Goal: Task Accomplishment & Management: Use online tool/utility

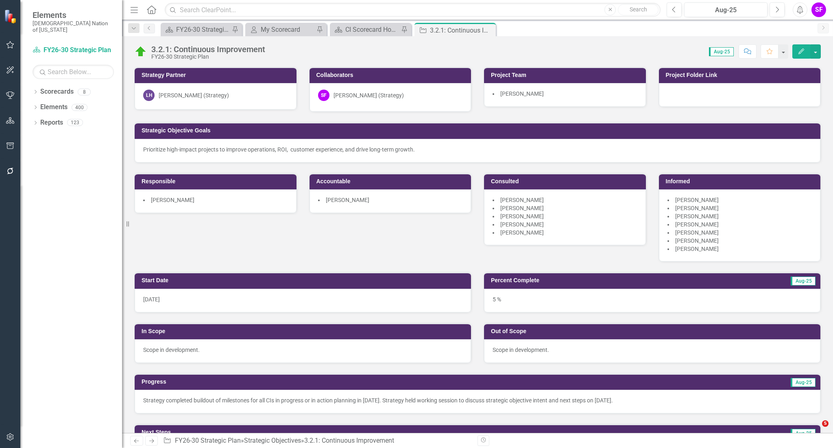
click at [11, 145] on icon "button" at bounding box center [10, 145] width 9 height 7
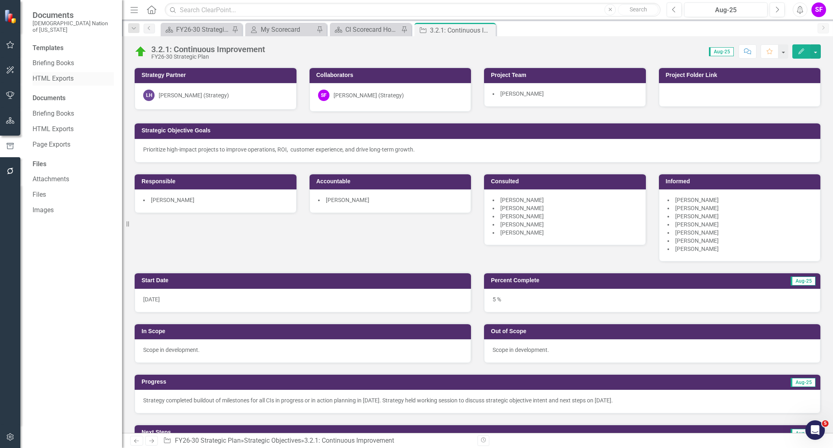
click at [59, 74] on link "HTML Exports" at bounding box center [73, 78] width 81 height 9
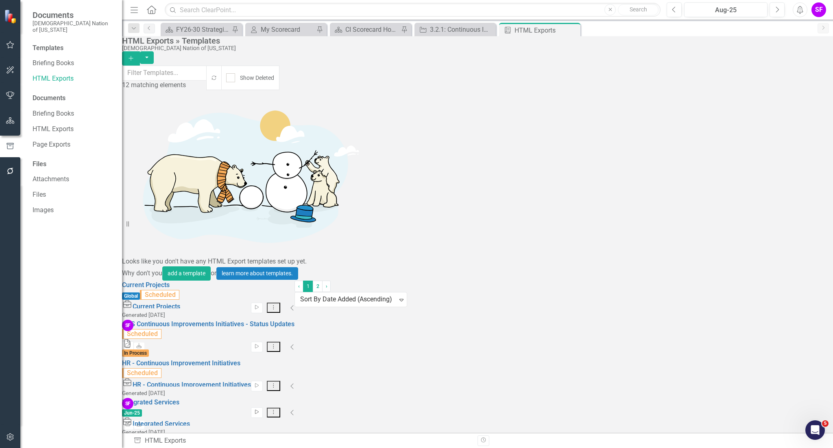
click at [260, 409] on icon "Start" at bounding box center [257, 411] width 6 height 5
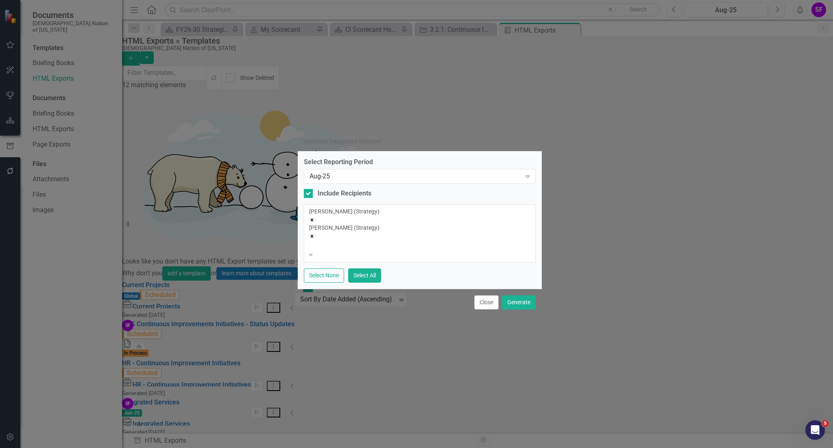
click at [315, 223] on icon "Remove Sheridan Burns (Strategy)" at bounding box center [312, 220] width 6 height 6
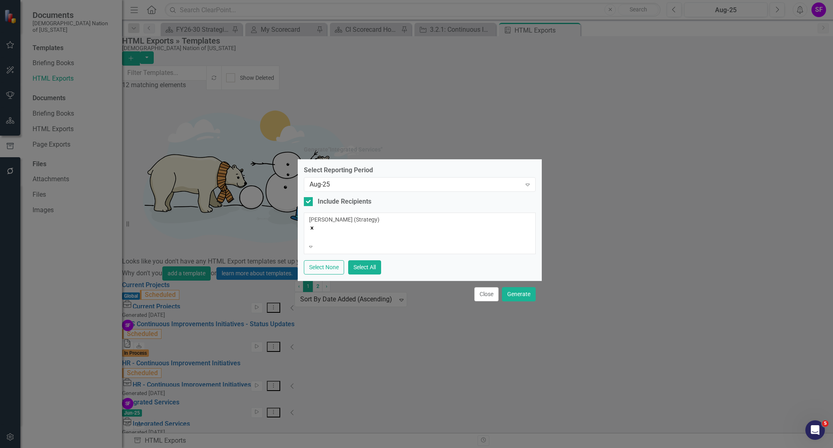
click at [402, 222] on div "[PERSON_NAME] (Strategy)" at bounding box center [419, 229] width 221 height 28
click at [315, 228] on icon "Remove Sheriden Franks (Strategy)" at bounding box center [312, 228] width 6 height 6
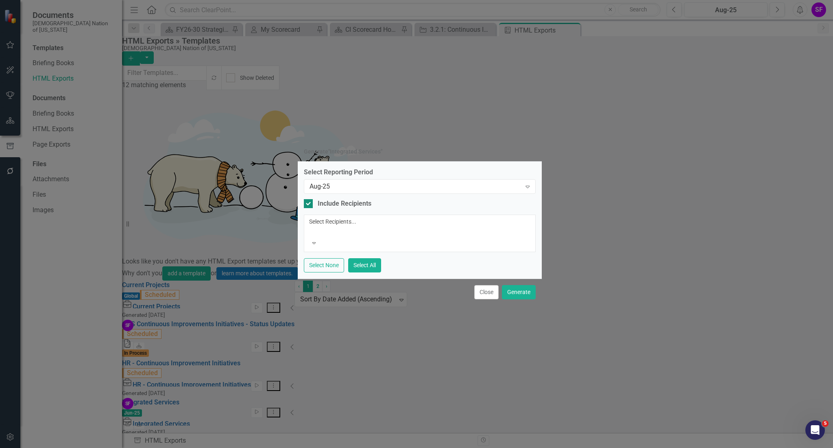
click at [343, 208] on div "Include Recipients" at bounding box center [345, 203] width 54 height 9
click at [309, 204] on input "Include Recipients" at bounding box center [306, 201] width 5 height 5
checkbox input "false"
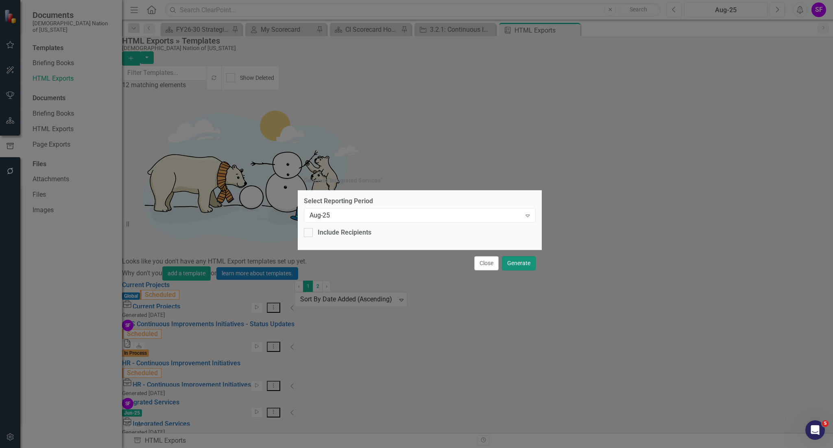
click at [520, 261] on button "Generate" at bounding box center [519, 263] width 34 height 14
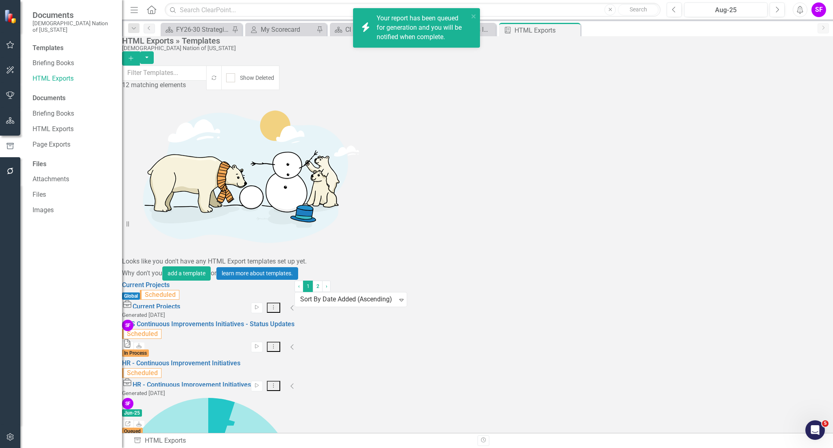
click at [260, 447] on icon "Start" at bounding box center [257, 450] width 6 height 5
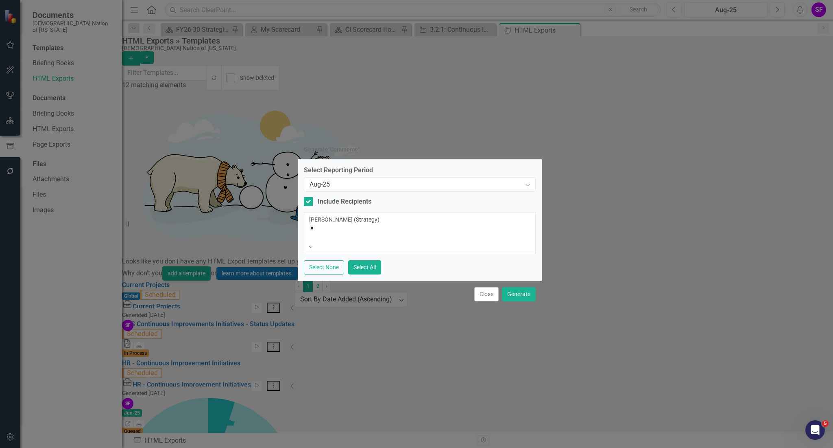
click at [315, 225] on icon "Remove Sheriden Franks (Strategy)" at bounding box center [312, 228] width 6 height 6
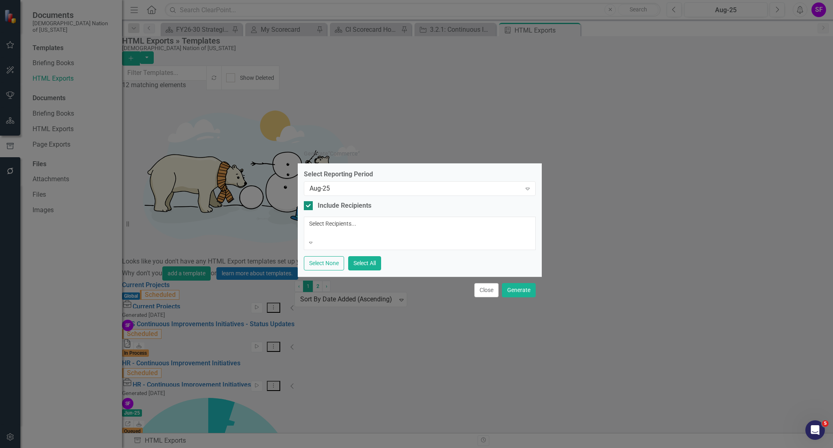
click at [320, 210] on div "Include Recipients" at bounding box center [345, 205] width 54 height 9
click at [309, 206] on input "Include Recipients" at bounding box center [306, 203] width 5 height 5
checkbox input "false"
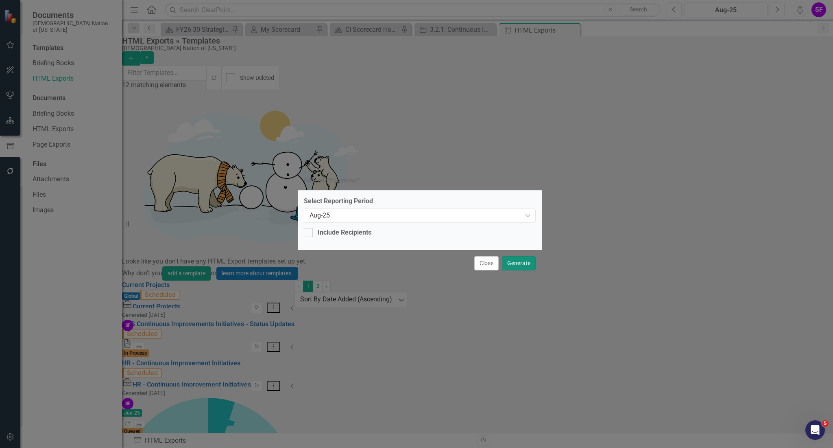
click at [525, 256] on button "Generate" at bounding box center [519, 263] width 34 height 14
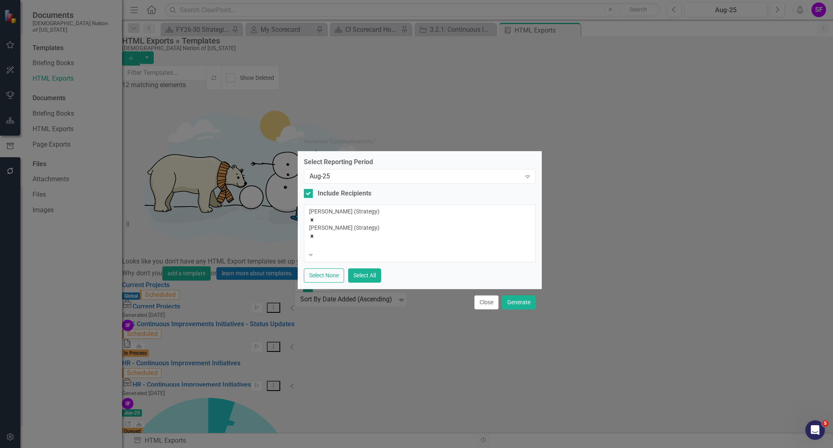
click at [315, 233] on icon "Remove Sheriden Franks (Strategy)" at bounding box center [312, 236] width 6 height 6
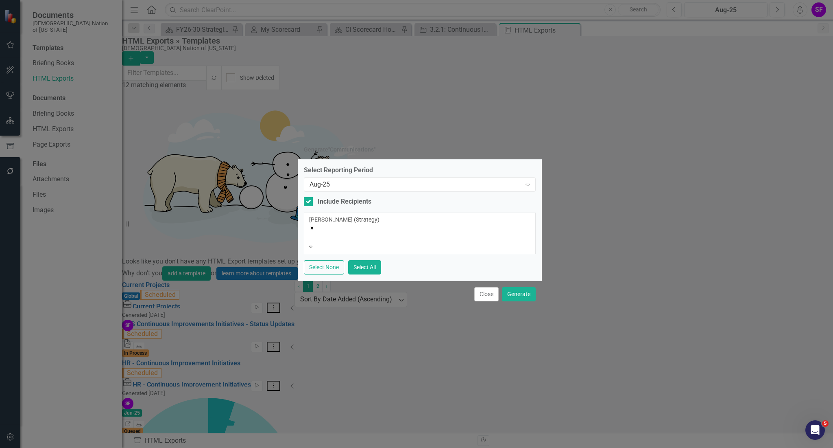
click at [386, 223] on div "[PERSON_NAME] (Strategy)" at bounding box center [419, 219] width 221 height 8
click at [313, 226] on icon "Remove Sheridan Burns (Strategy)" at bounding box center [311, 227] width 3 height 3
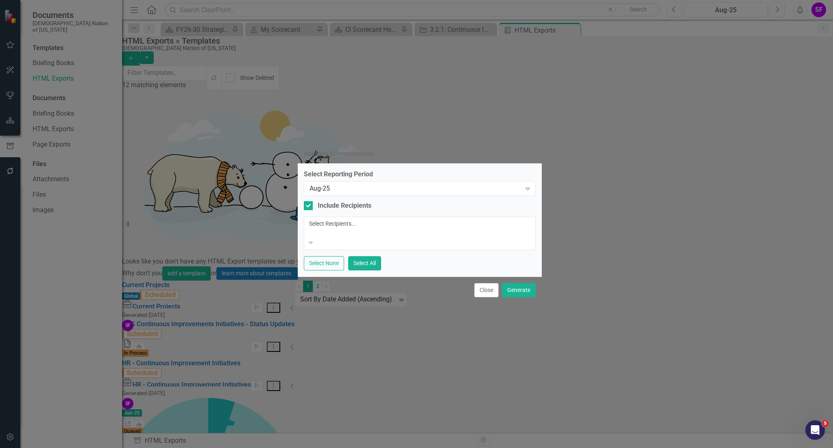
click at [326, 207] on div "Select Reporting Period Aug-25 Expand Include Recipients option [PERSON_NAME] (…" at bounding box center [420, 220] width 232 height 100
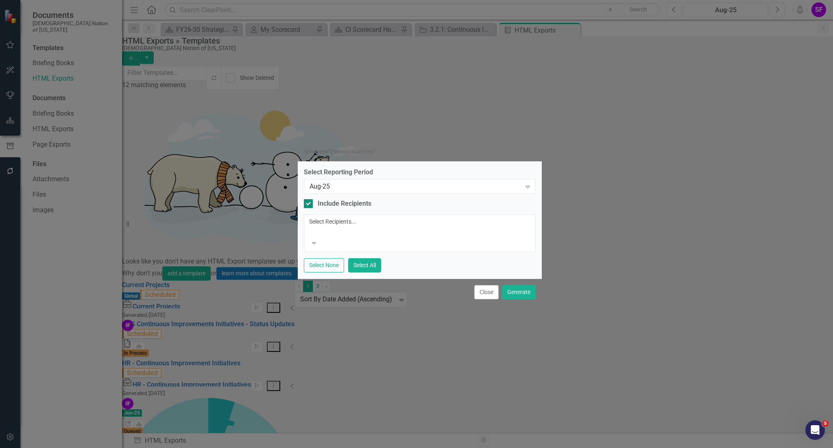
click at [327, 208] on div "Include Recipients" at bounding box center [345, 203] width 54 height 9
click at [309, 204] on input "Include Recipients" at bounding box center [306, 201] width 5 height 5
checkbox input "false"
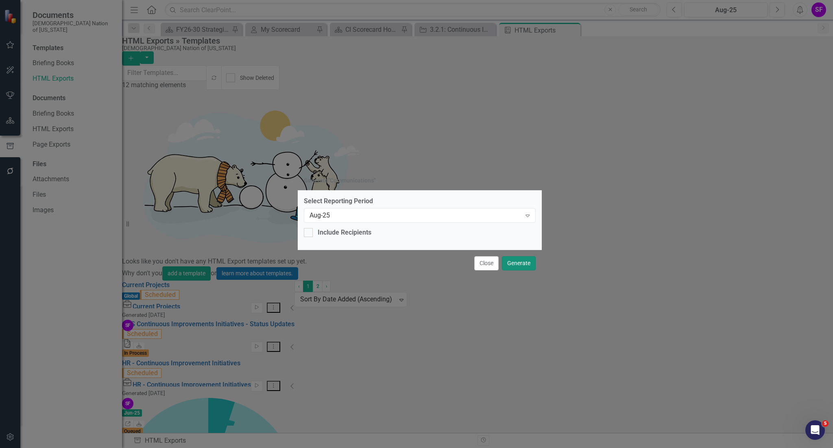
click at [521, 257] on button "Generate" at bounding box center [519, 263] width 34 height 14
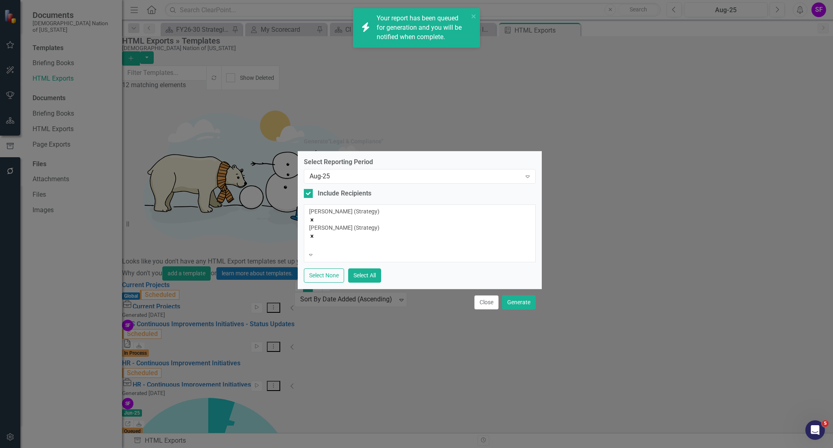
click at [315, 233] on icon "Remove Sheriden Franks (Strategy)" at bounding box center [312, 236] width 6 height 6
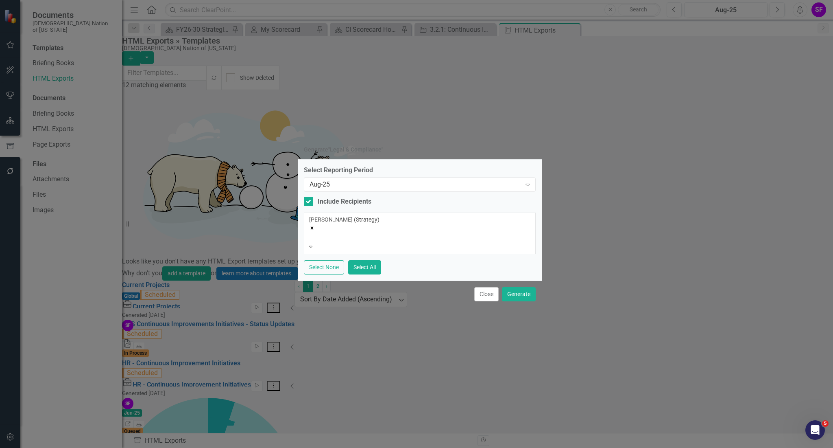
click at [313, 227] on icon "Remove Sheridan Burns (Strategy)" at bounding box center [311, 227] width 3 height 3
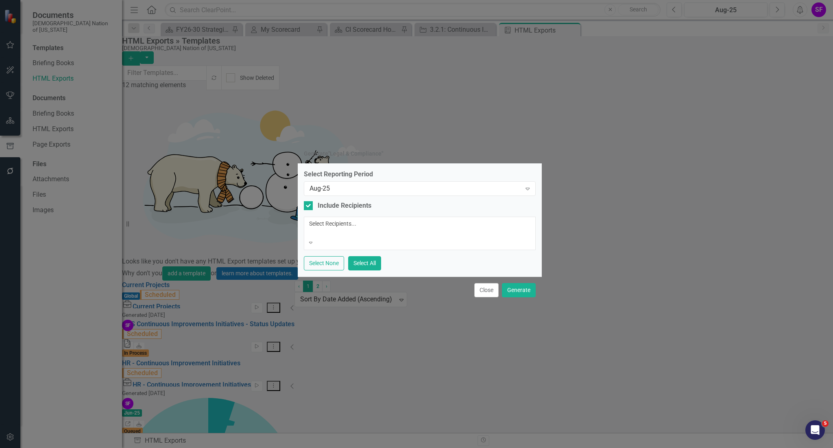
click at [341, 208] on div "Select Reporting Period Aug-25 Expand Include Recipients option [PERSON_NAME] (…" at bounding box center [420, 220] width 232 height 100
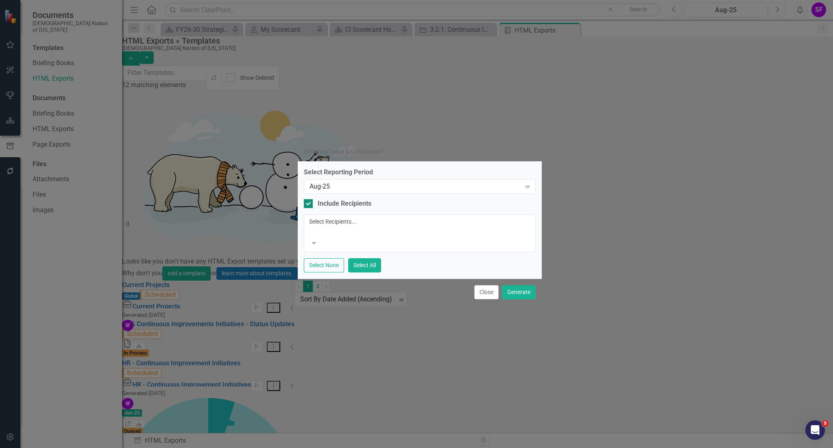
click at [349, 208] on div "Include Recipients" at bounding box center [345, 203] width 54 height 9
click at [309, 204] on input "Include Recipients" at bounding box center [306, 201] width 5 height 5
checkbox input "false"
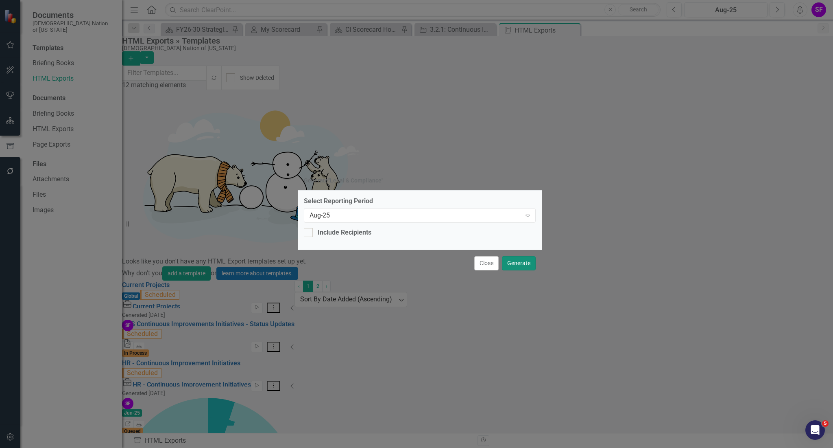
click at [526, 260] on button "Generate" at bounding box center [519, 263] width 34 height 14
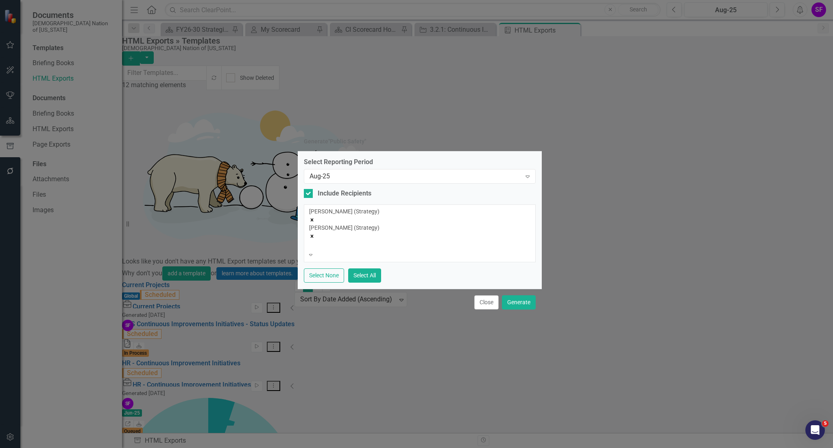
click at [315, 233] on icon "Remove Sheriden Franks (Strategy)" at bounding box center [312, 236] width 6 height 6
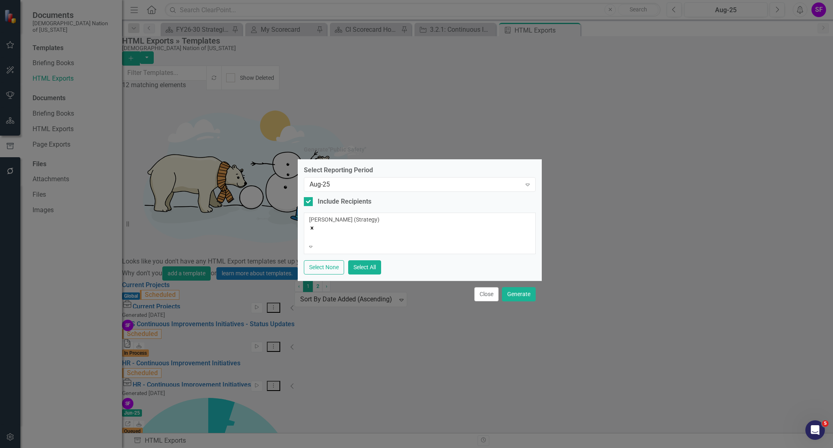
click at [315, 225] on icon "Remove Sheridan Burns (Strategy)" at bounding box center [312, 228] width 6 height 6
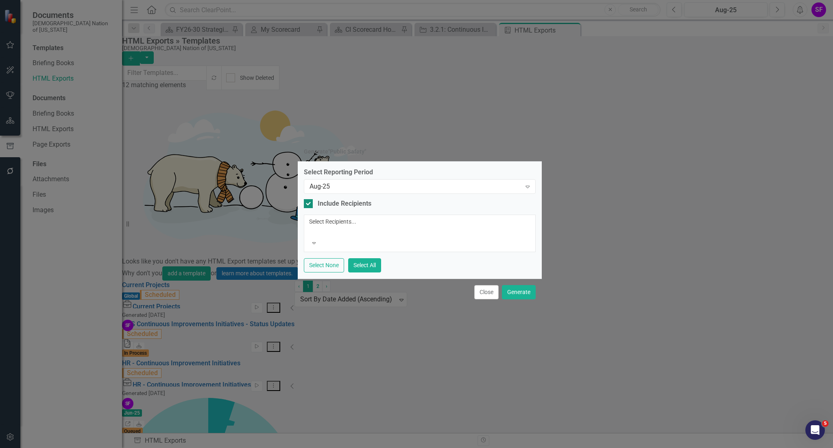
click at [335, 208] on div "Include Recipients" at bounding box center [345, 203] width 54 height 9
click at [309, 204] on input "Include Recipients" at bounding box center [306, 201] width 5 height 5
checkbox input "false"
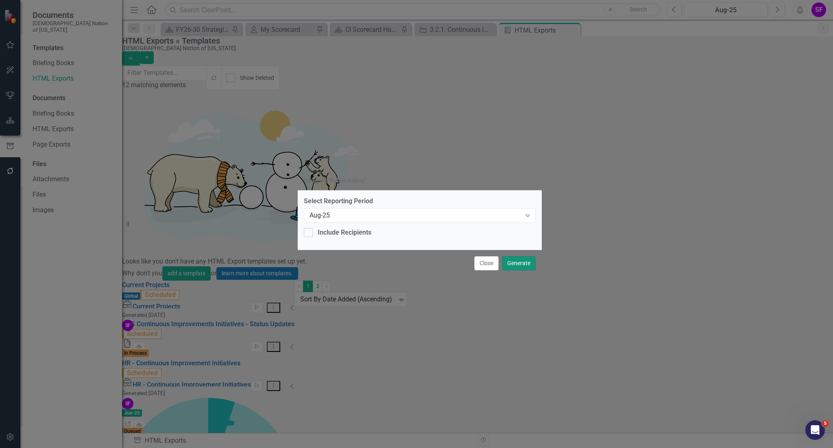
click at [522, 262] on button "Generate" at bounding box center [519, 263] width 34 height 14
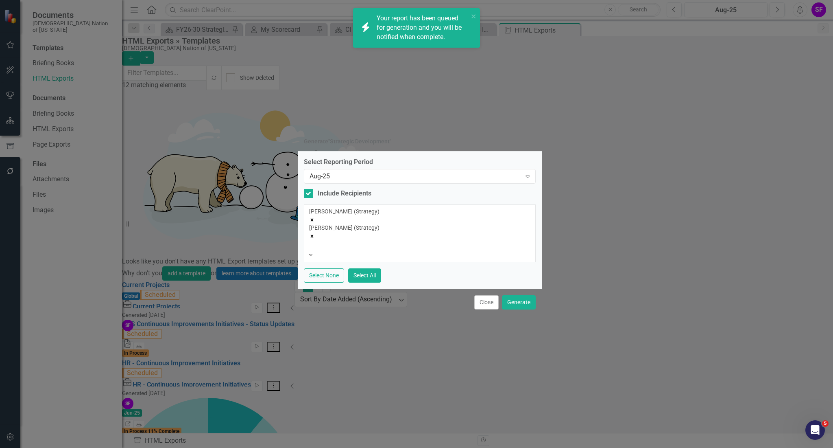
click at [313, 234] on icon "Remove Sheriden Franks (Strategy)" at bounding box center [311, 235] width 3 height 3
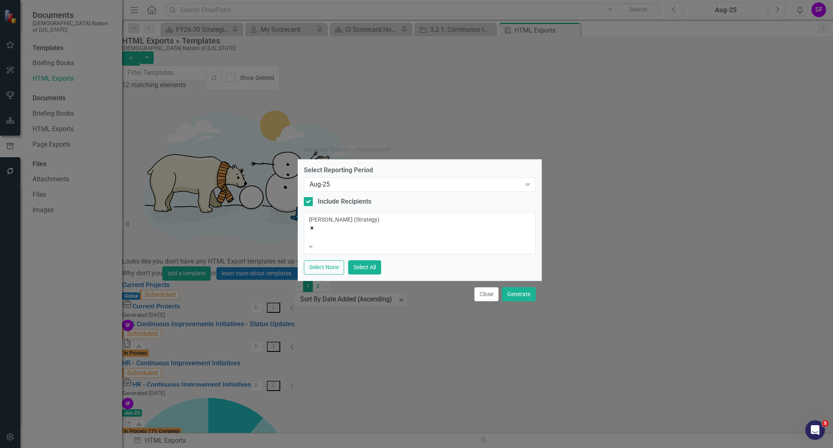
click at [315, 228] on icon "Remove Sheridan Burns (Strategy)" at bounding box center [312, 228] width 6 height 6
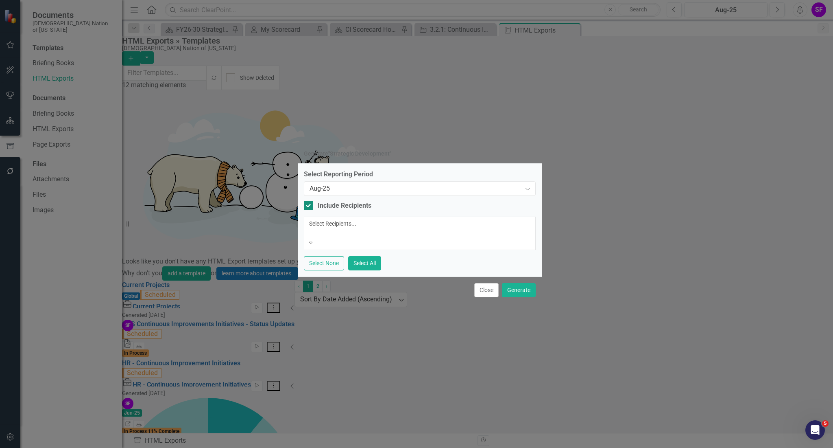
click at [349, 208] on div "Select Reporting Period Aug-25 Expand Include Recipients option [PERSON_NAME] (…" at bounding box center [420, 220] width 232 height 100
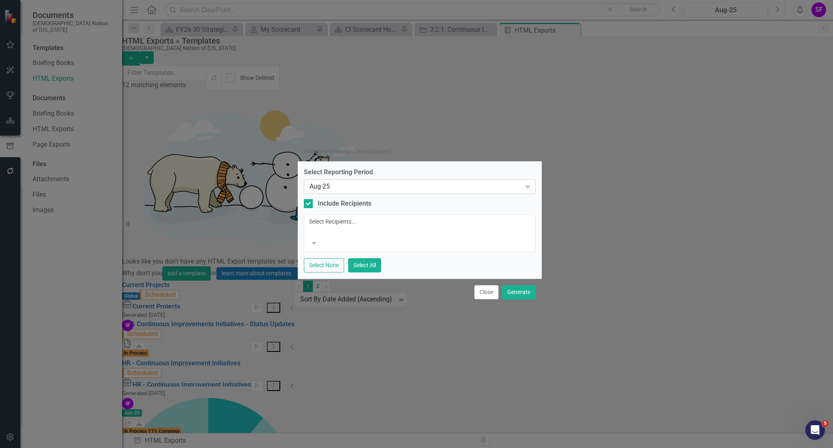
click at [349, 208] on div "Include Recipients" at bounding box center [345, 203] width 54 height 9
click at [309, 204] on input "Include Recipients" at bounding box center [306, 201] width 5 height 5
checkbox input "false"
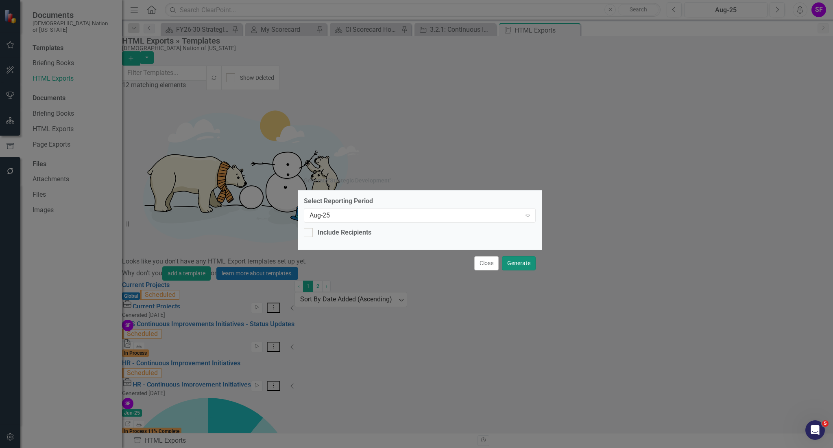
click at [521, 262] on button "Generate" at bounding box center [519, 263] width 34 height 14
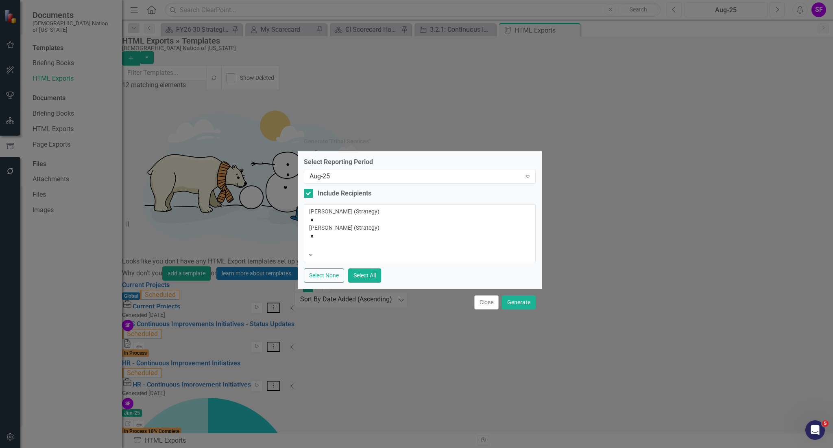
click at [315, 223] on icon "Remove Sheridan Burns (Strategy)" at bounding box center [312, 220] width 6 height 6
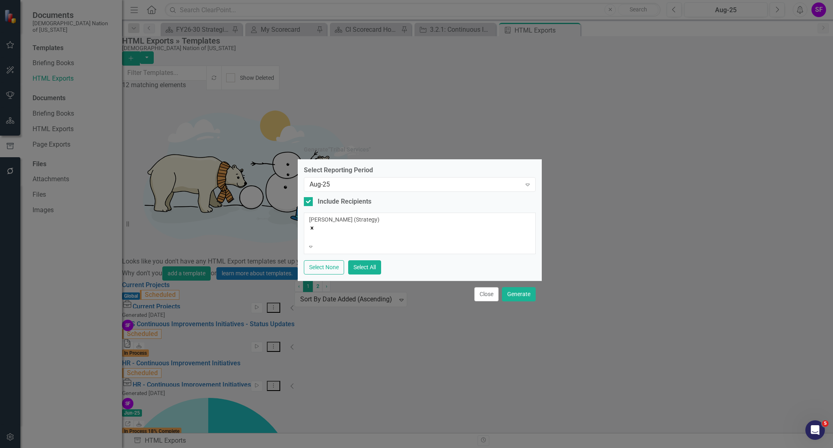
click at [313, 226] on icon "Remove Sheriden Franks (Strategy)" at bounding box center [311, 227] width 3 height 3
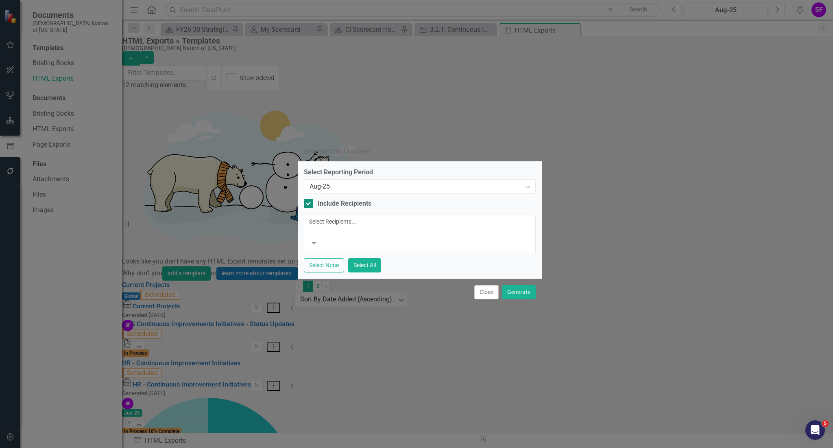
click at [324, 208] on div "Include Recipients" at bounding box center [345, 203] width 54 height 9
click at [309, 204] on input "Include Recipients" at bounding box center [306, 201] width 5 height 5
checkbox input "false"
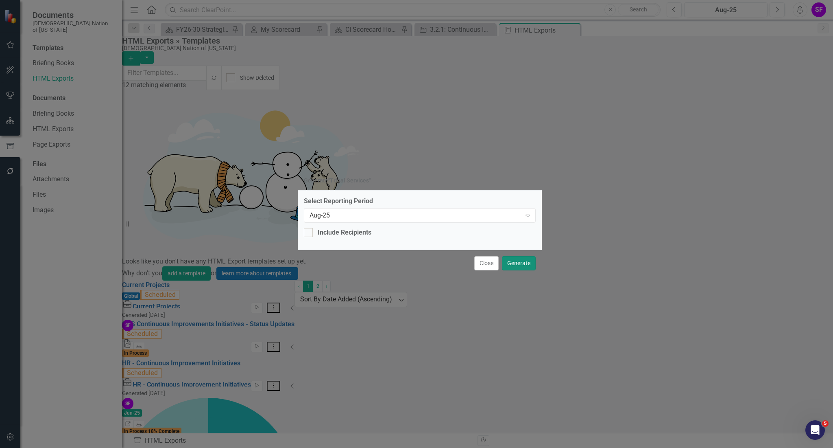
click at [516, 262] on button "Generate" at bounding box center [519, 263] width 34 height 14
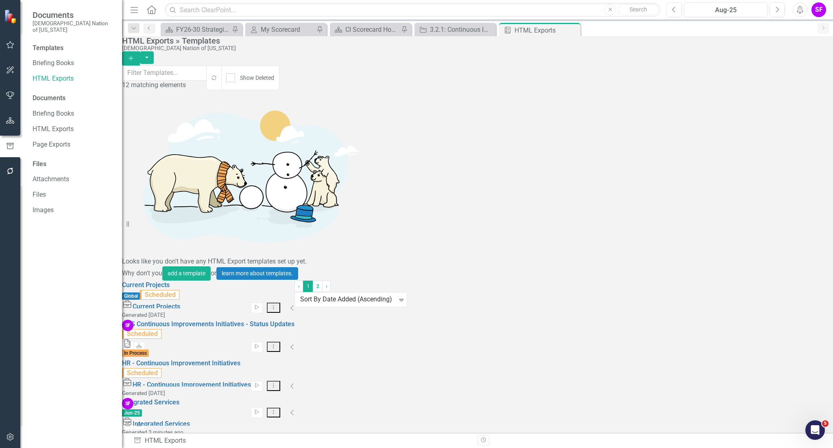
click at [295, 409] on icon "Collapse" at bounding box center [292, 412] width 4 height 7
click at [278, 407] on button "Dropdown Menu" at bounding box center [270, 412] width 13 height 10
click at [771, 221] on link "Edit Edit Template" at bounding box center [764, 223] width 75 height 15
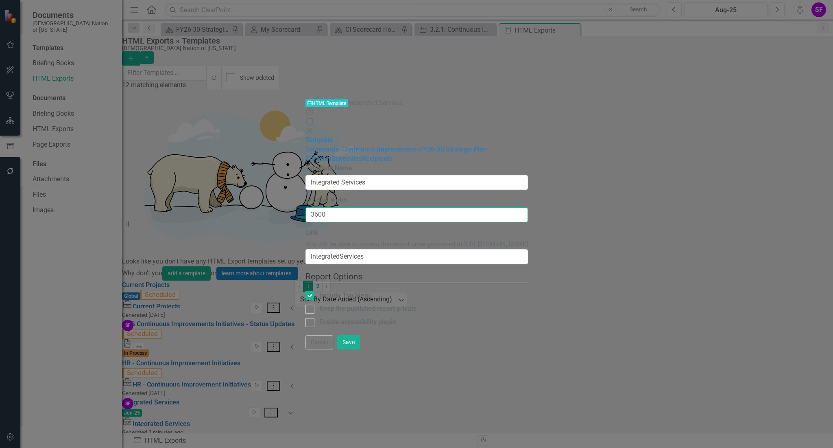
click at [306, 207] on input "3600" at bounding box center [417, 214] width 223 height 15
click at [360, 349] on button "Save" at bounding box center [348, 342] width 23 height 14
